Goal: Information Seeking & Learning: Learn about a topic

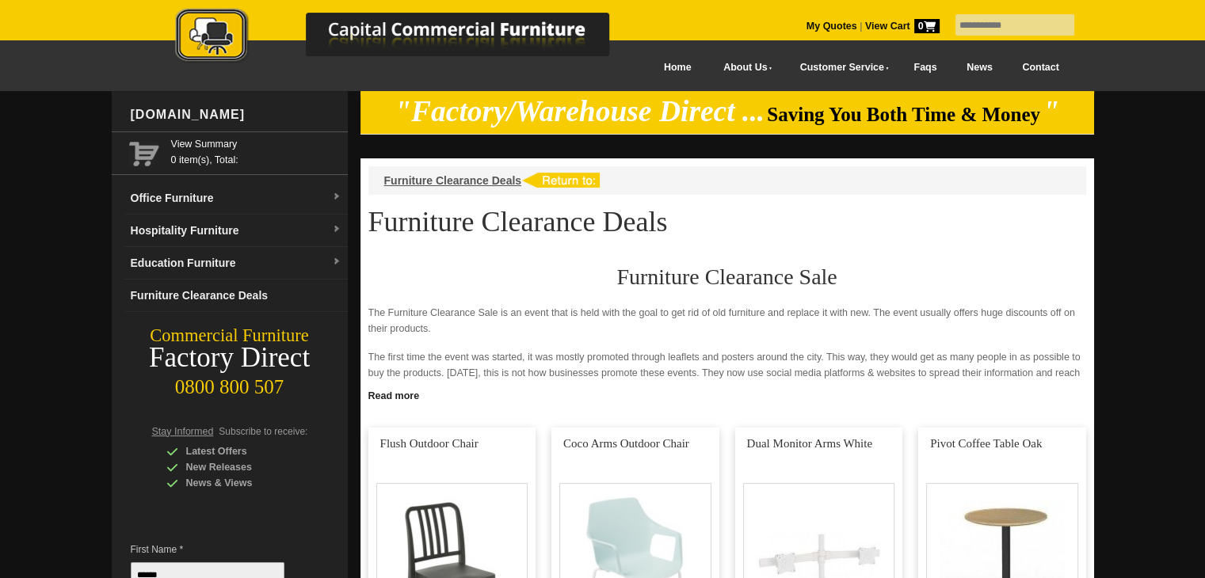
click at [1005, 21] on input "text" at bounding box center [1015, 24] width 119 height 21
type input "**********"
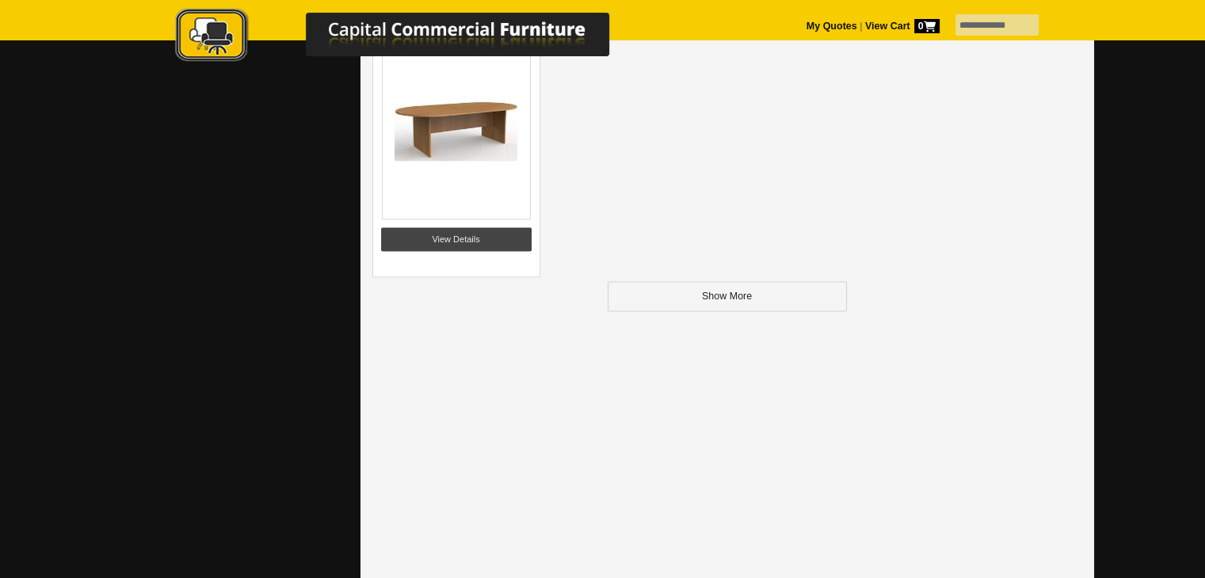
scroll to position [2139, 0]
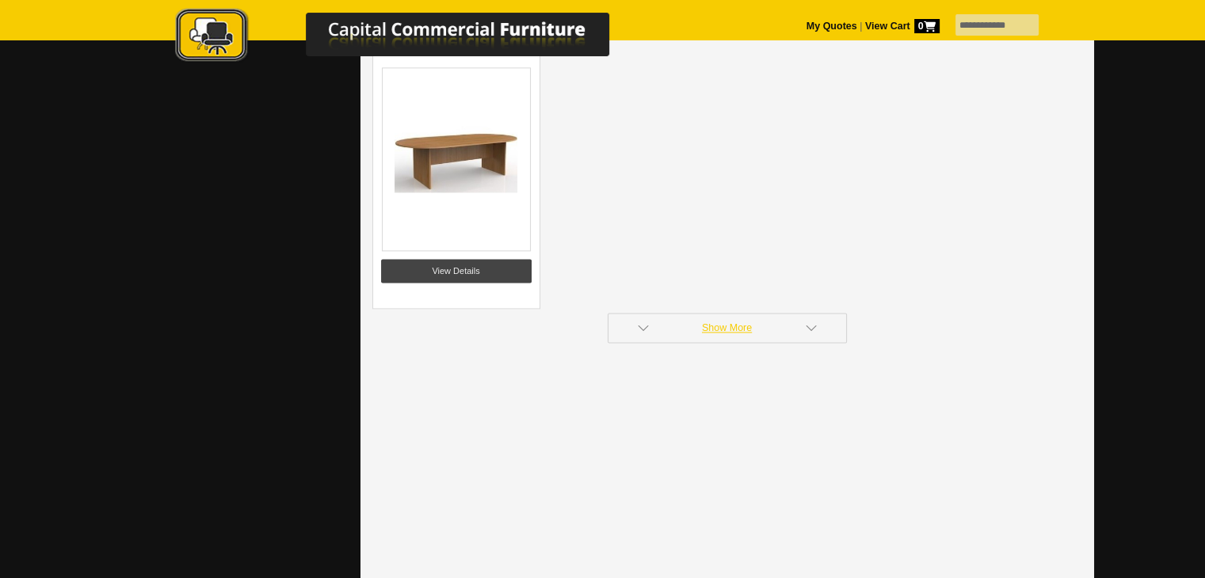
click at [725, 323] on link "Show More" at bounding box center [727, 328] width 239 height 30
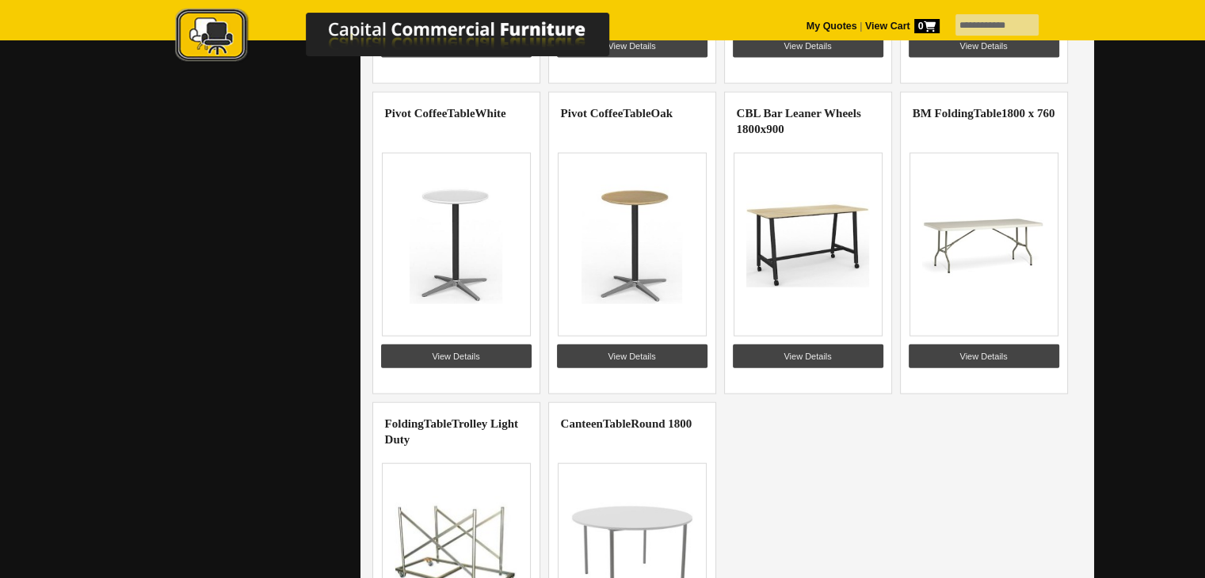
scroll to position [3962, 0]
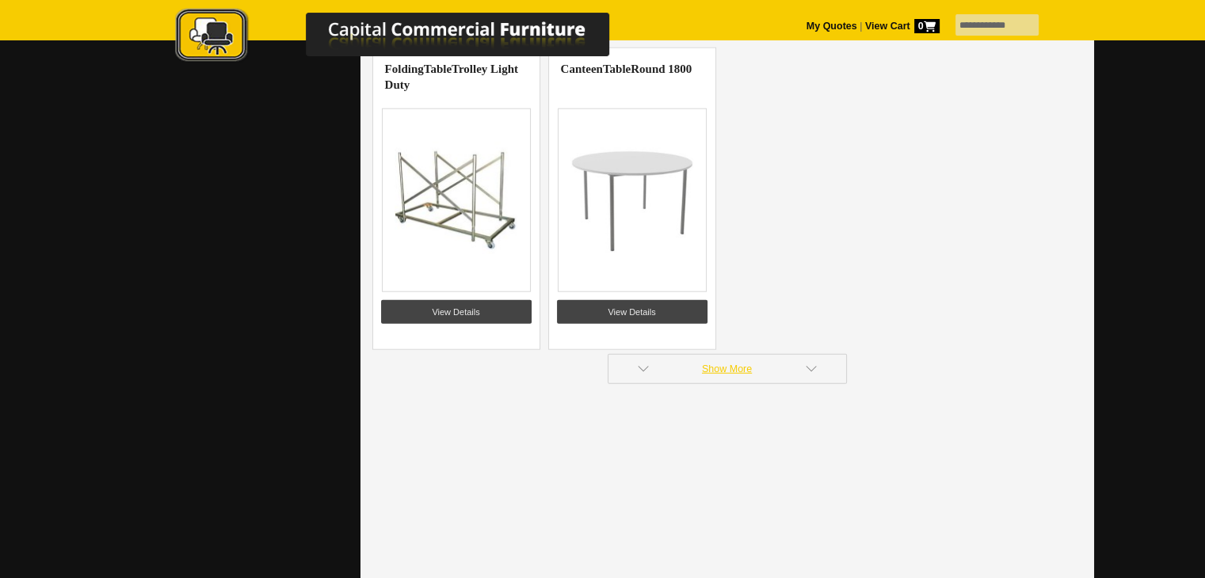
click at [741, 357] on link "Show More" at bounding box center [727, 369] width 239 height 30
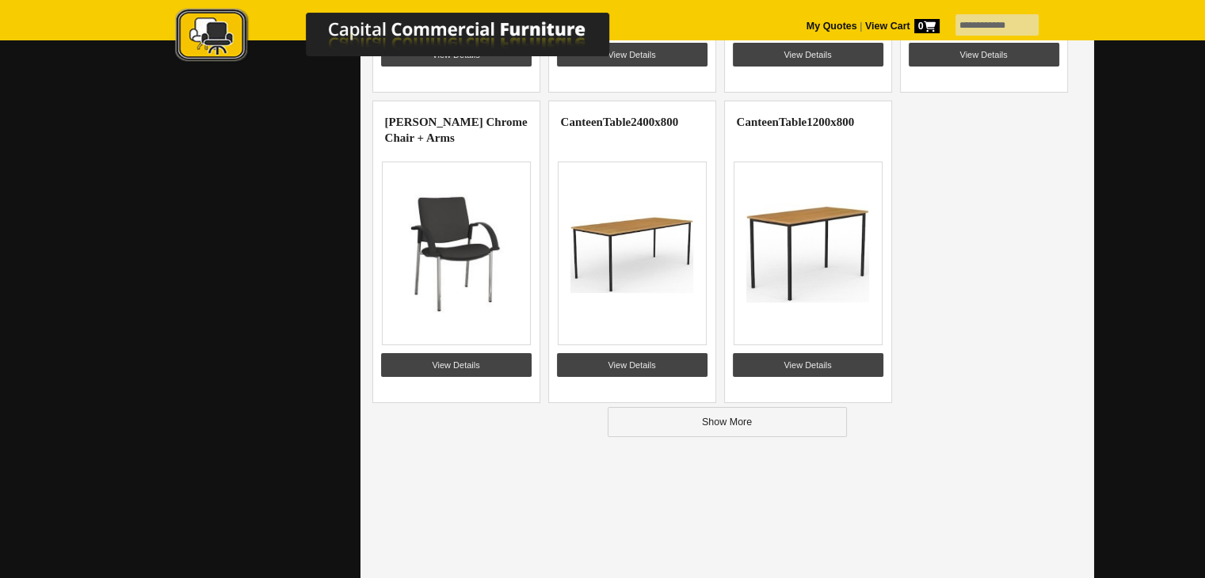
scroll to position [5784, 0]
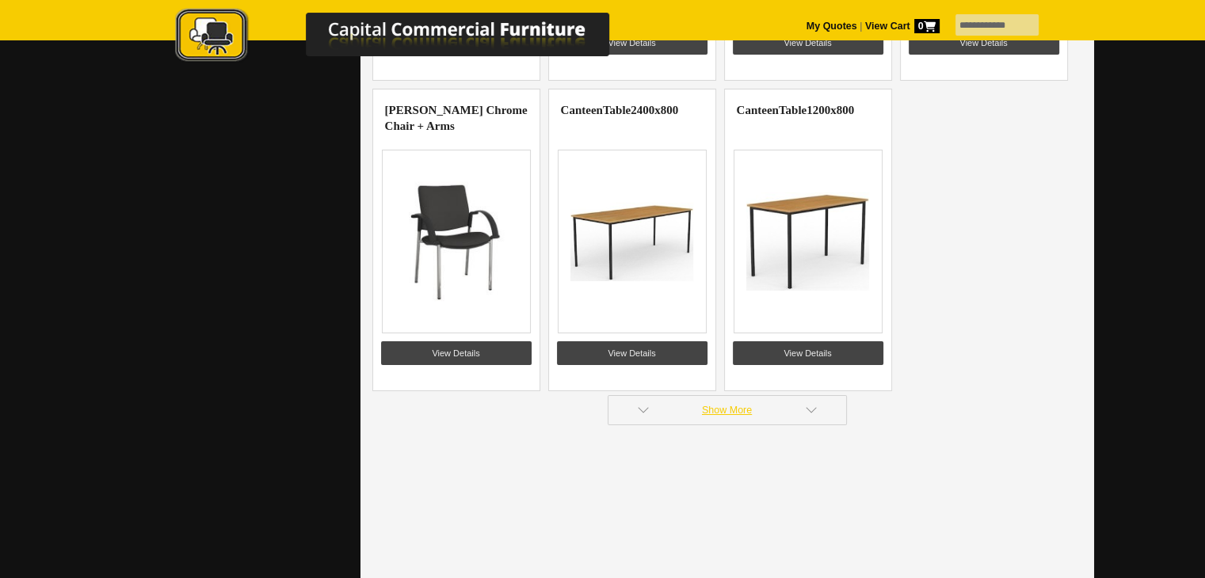
click at [723, 405] on link "Show More" at bounding box center [727, 410] width 239 height 30
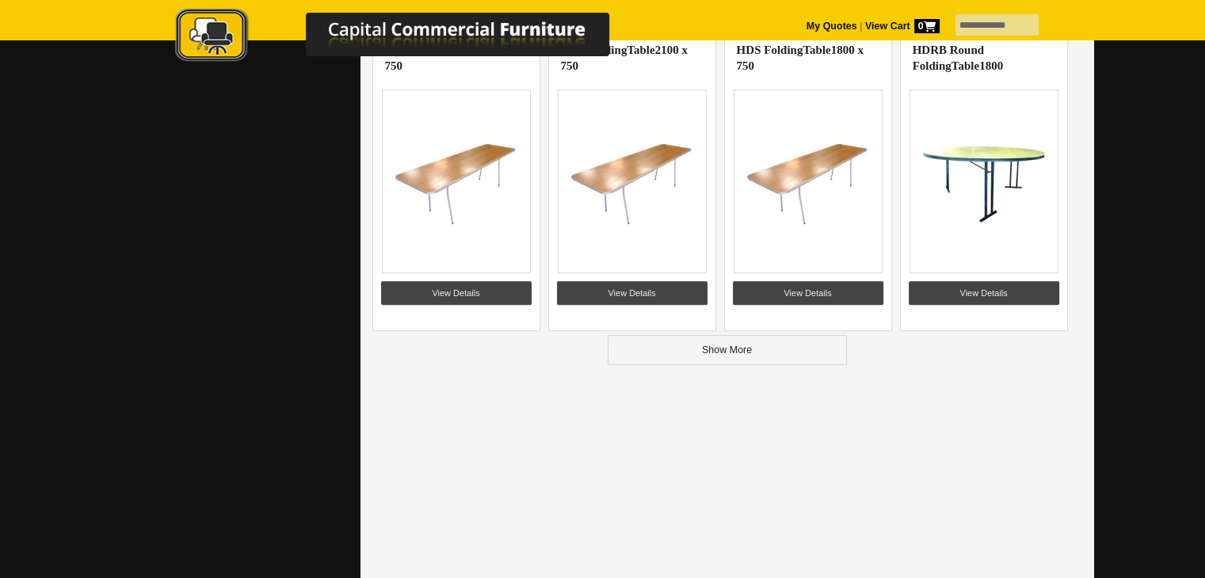
scroll to position [7686, 0]
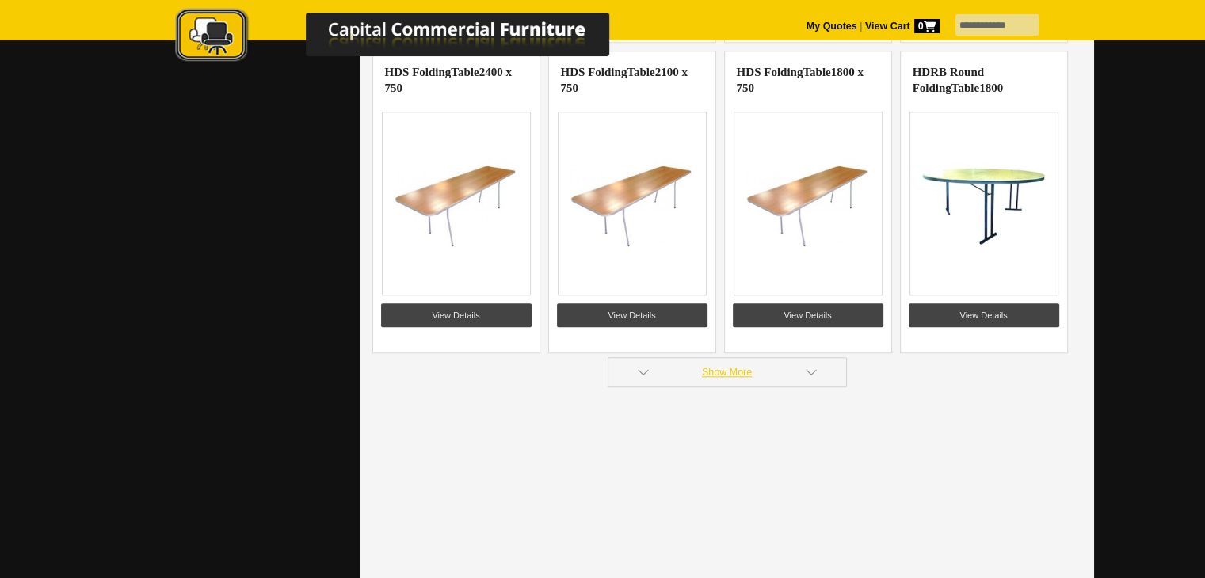
click at [725, 362] on link "Show More" at bounding box center [727, 372] width 239 height 30
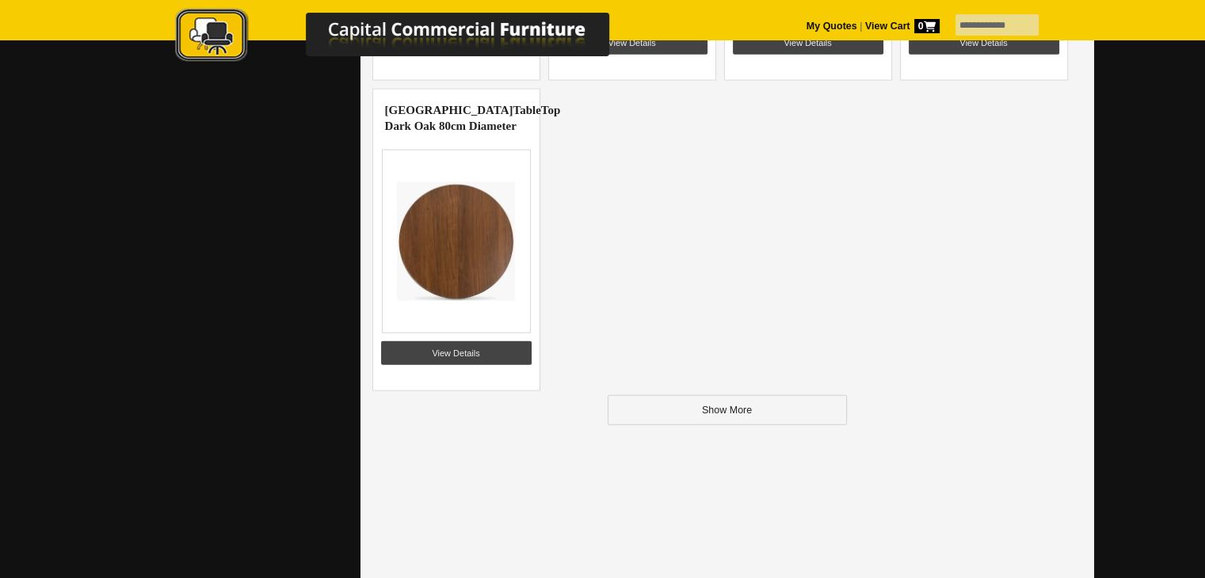
scroll to position [9826, 0]
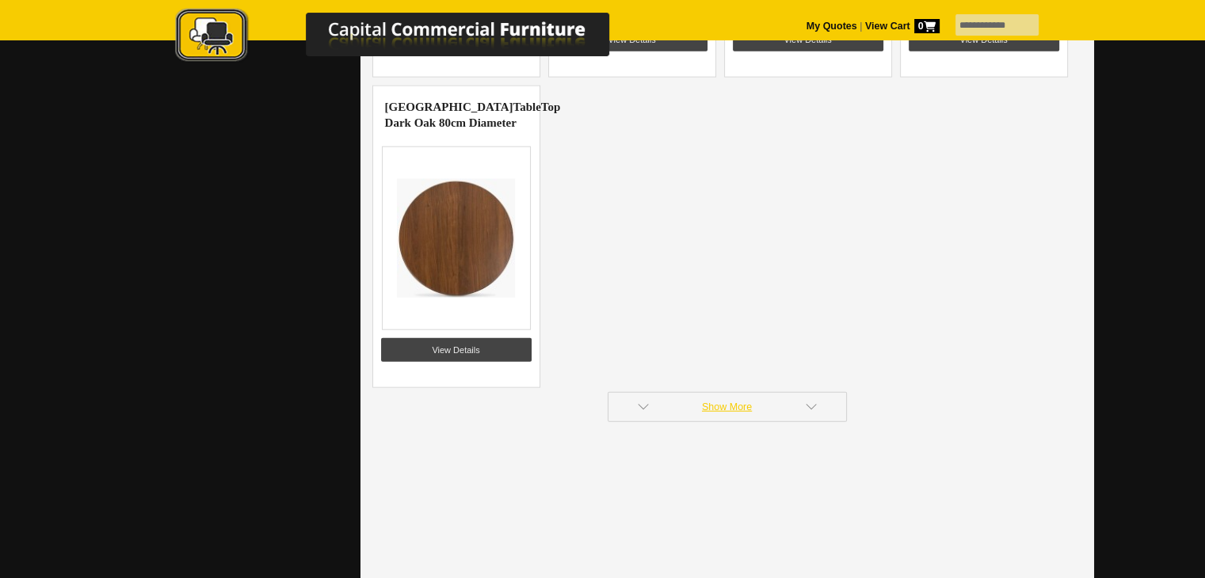
click at [713, 401] on link "Show More" at bounding box center [727, 407] width 239 height 30
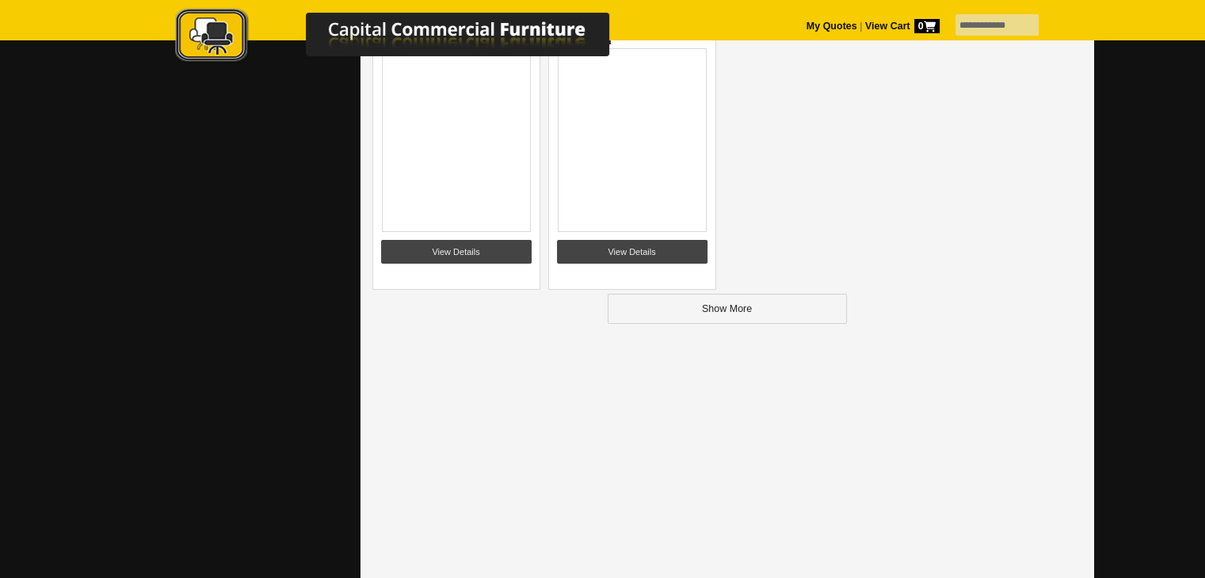
scroll to position [11807, 0]
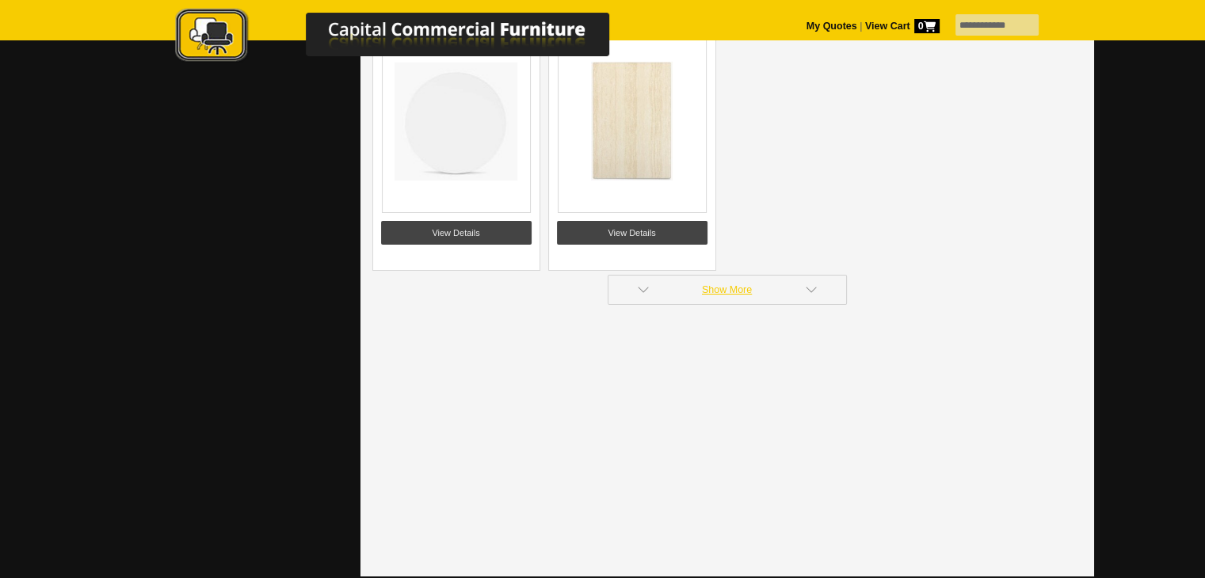
click at [735, 277] on link "Show More" at bounding box center [727, 290] width 239 height 30
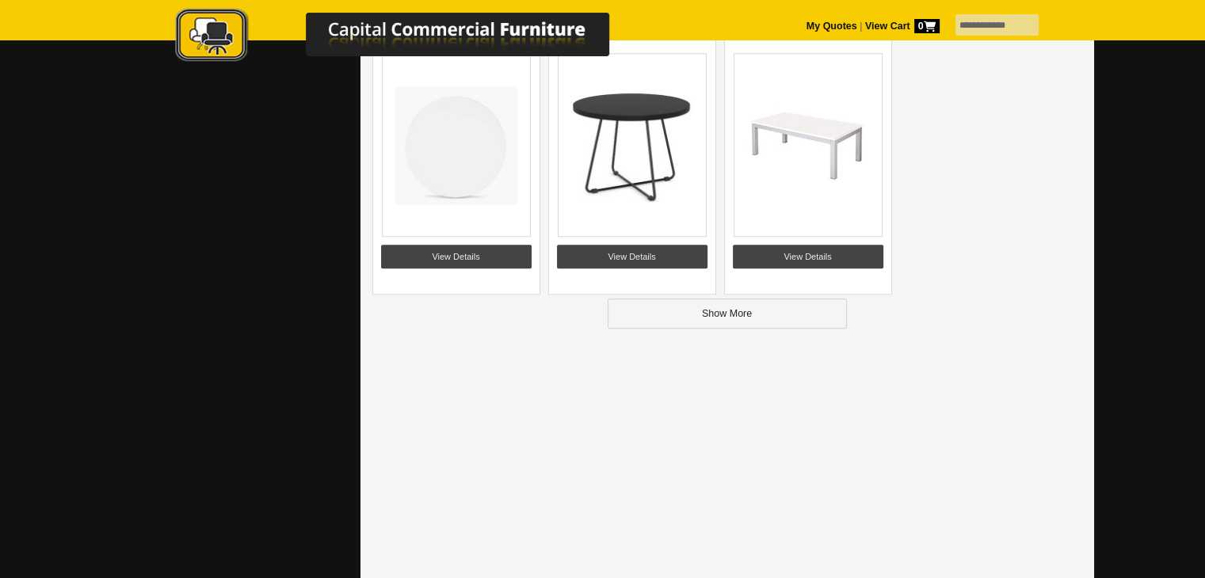
scroll to position [13629, 0]
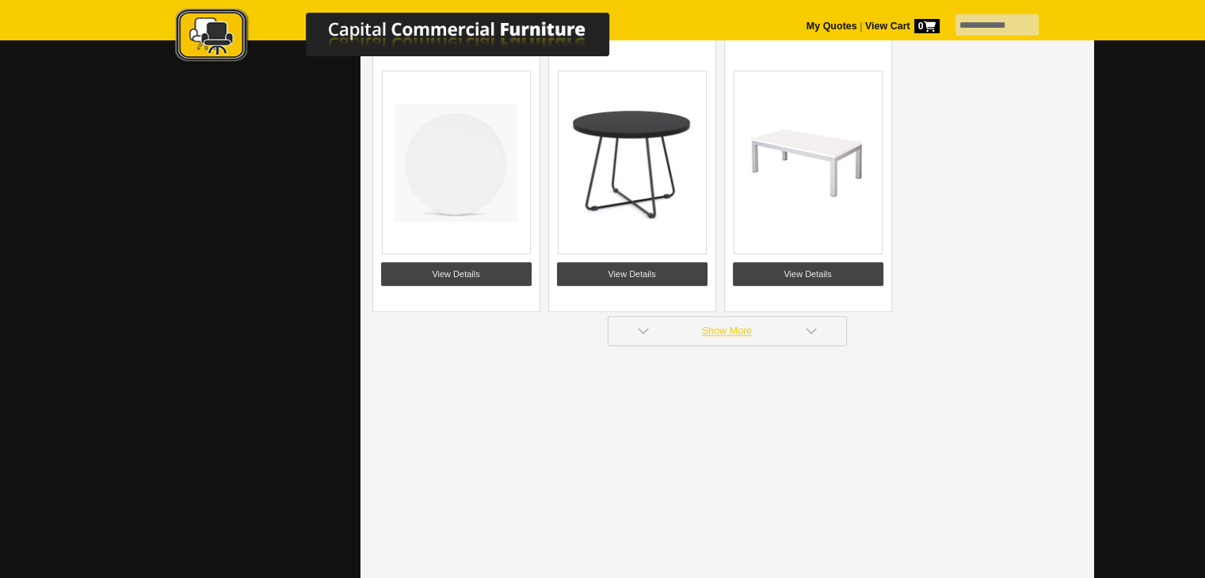
click at [729, 318] on link "Show More" at bounding box center [727, 331] width 239 height 30
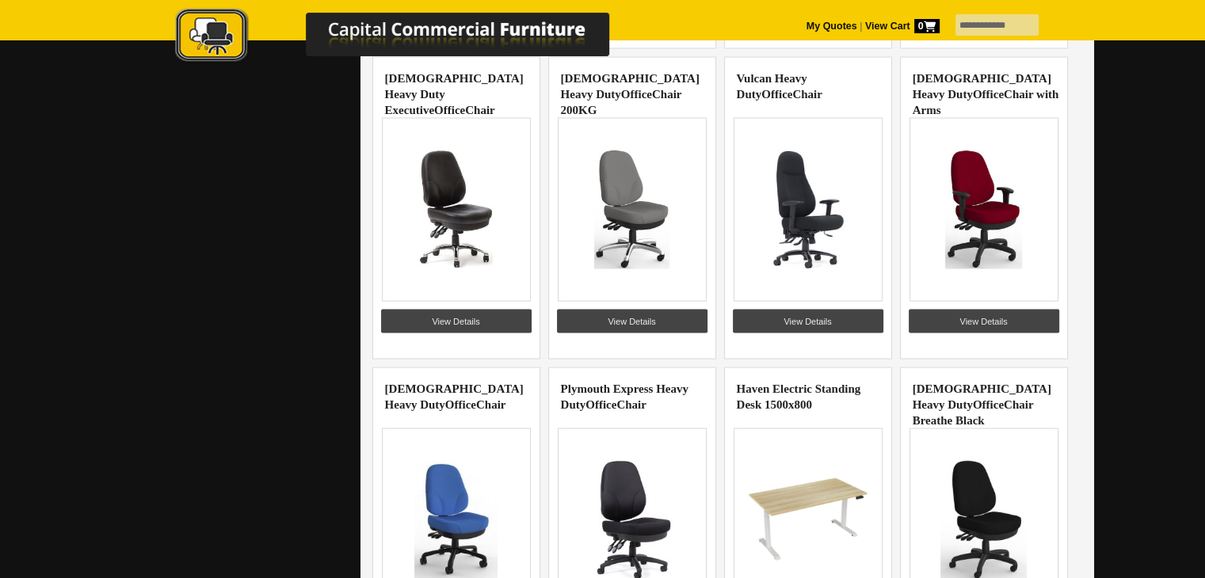
scroll to position [15610, 0]
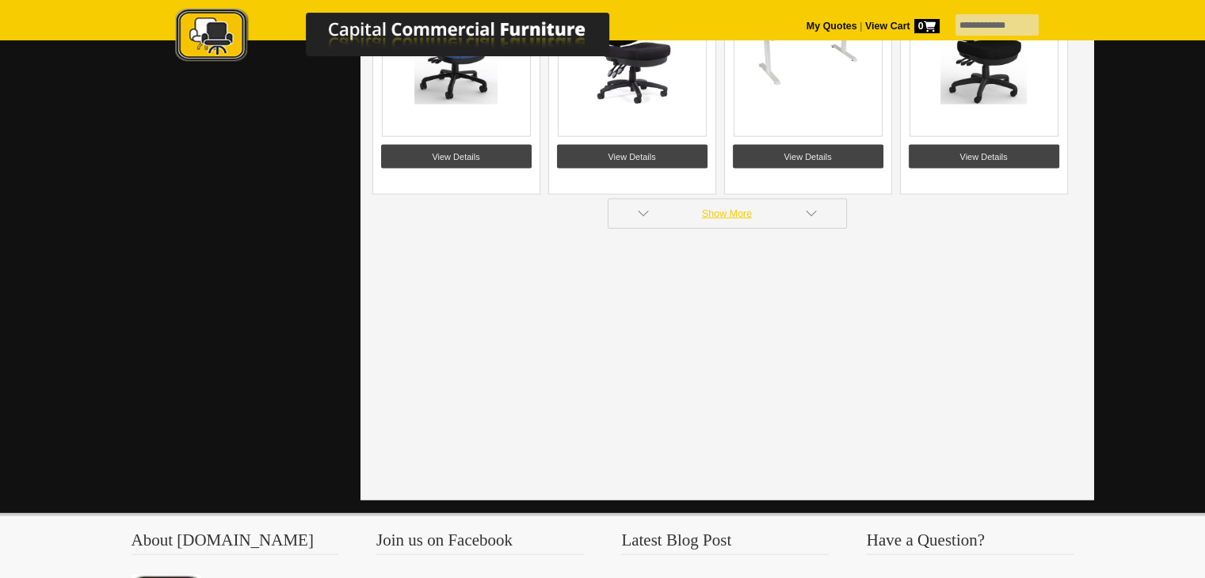
click at [727, 199] on link "Show More" at bounding box center [727, 214] width 239 height 30
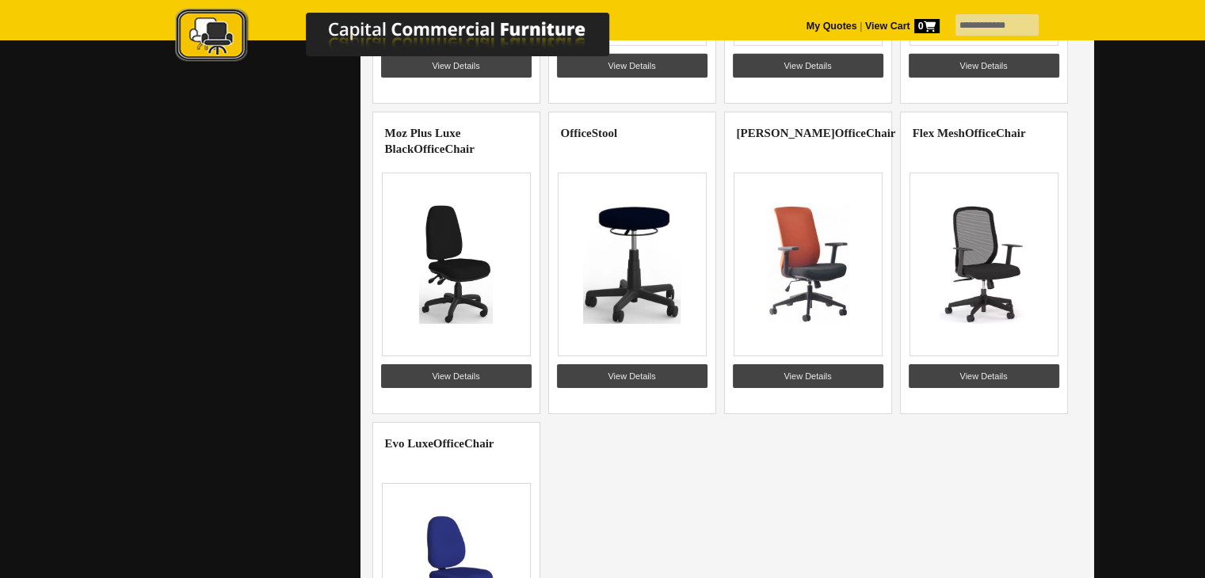
scroll to position [17512, 0]
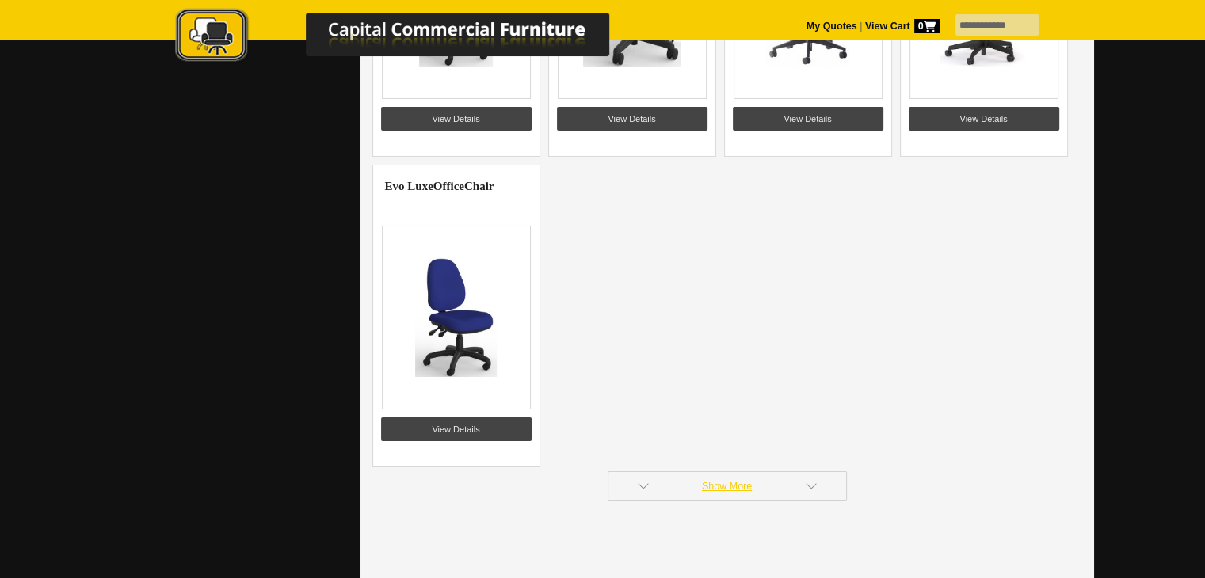
click at [733, 471] on link "Show More" at bounding box center [727, 486] width 239 height 30
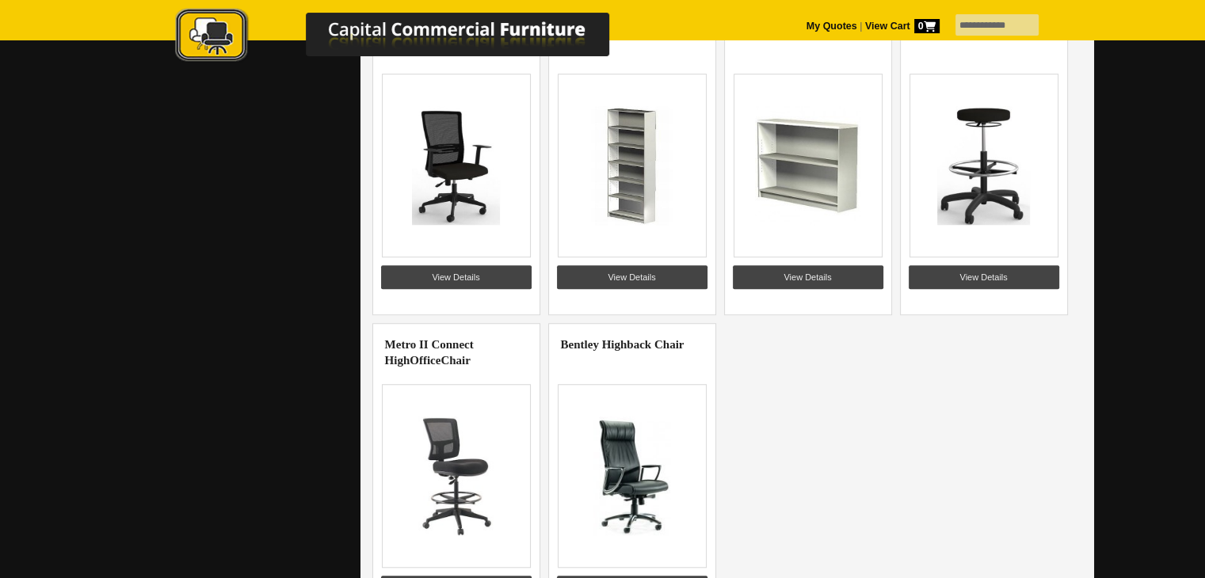
scroll to position [19493, 0]
